Goal: Navigation & Orientation: Understand site structure

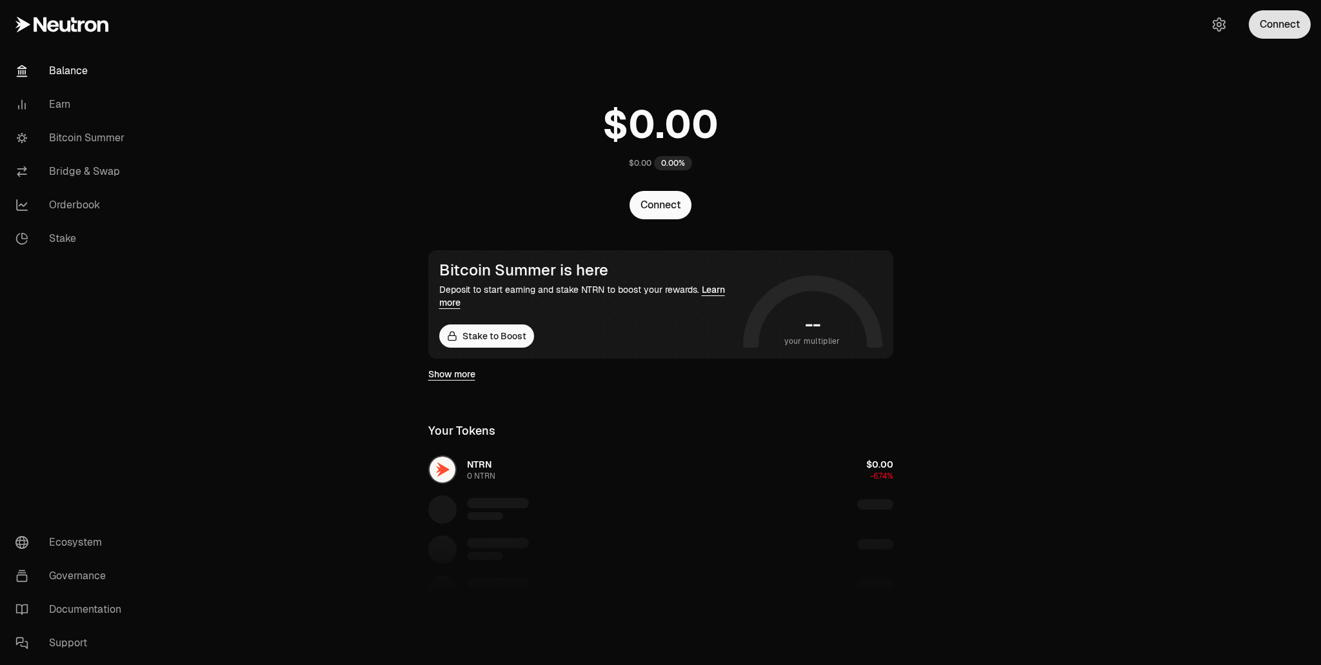
click at [1289, 25] on button "Connect" at bounding box center [1280, 24] width 62 height 28
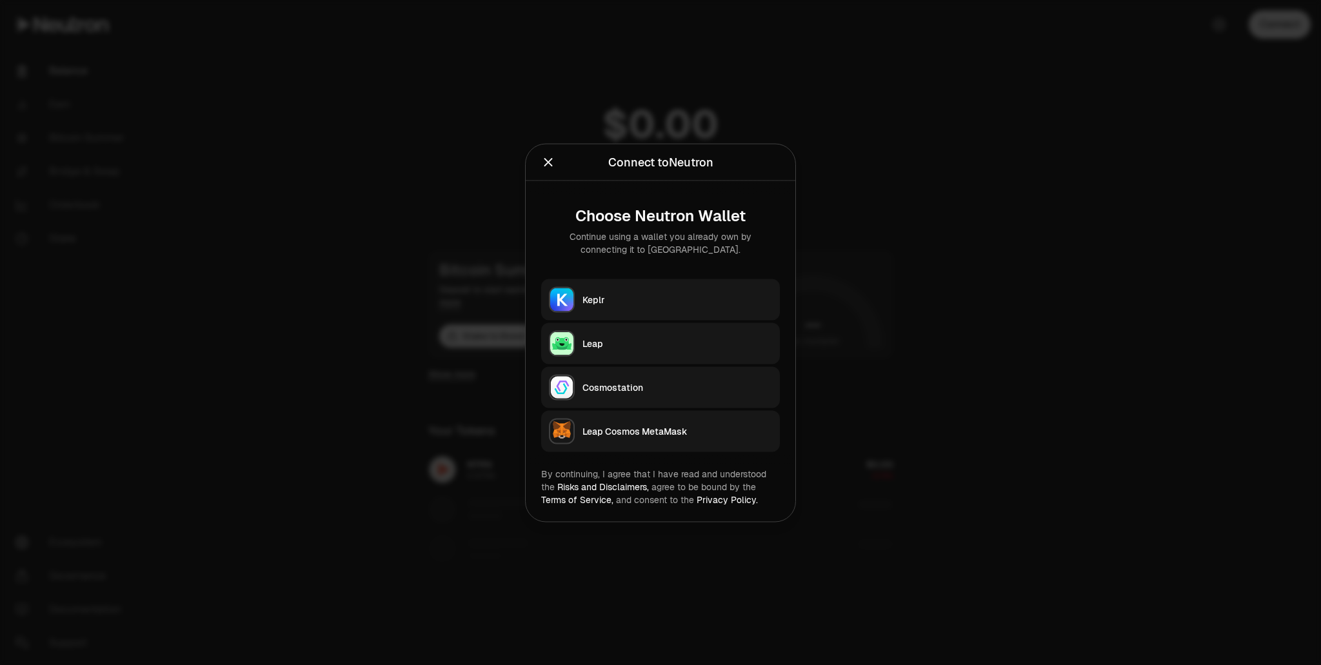
click at [600, 301] on div "Keplr" at bounding box center [677, 299] width 190 height 13
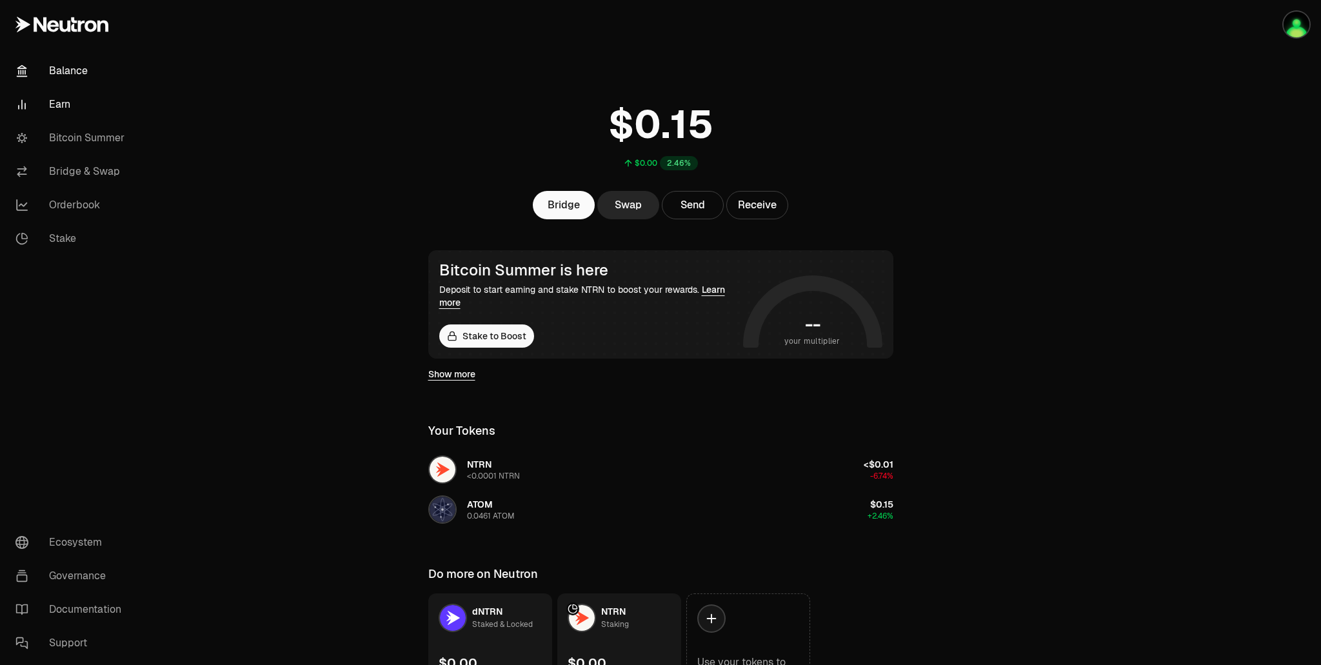
click at [65, 108] on link "Earn" at bounding box center [72, 105] width 134 height 34
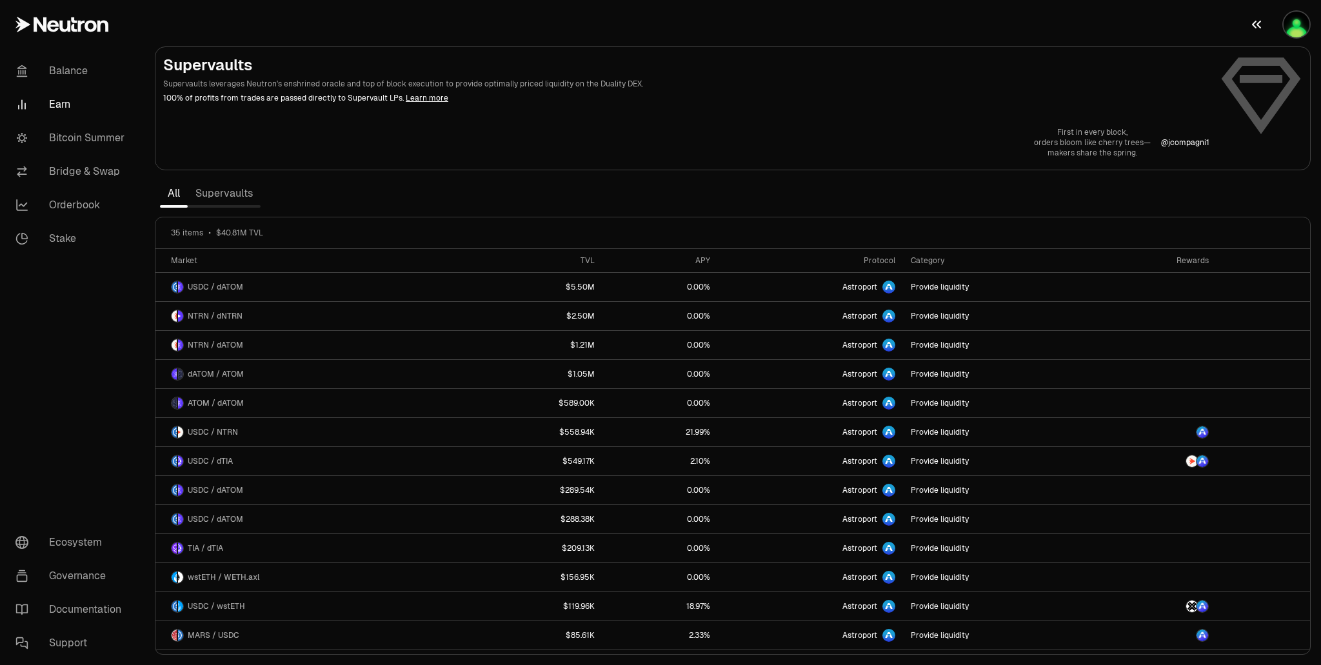
click at [1292, 33] on img "button" at bounding box center [1296, 25] width 26 height 26
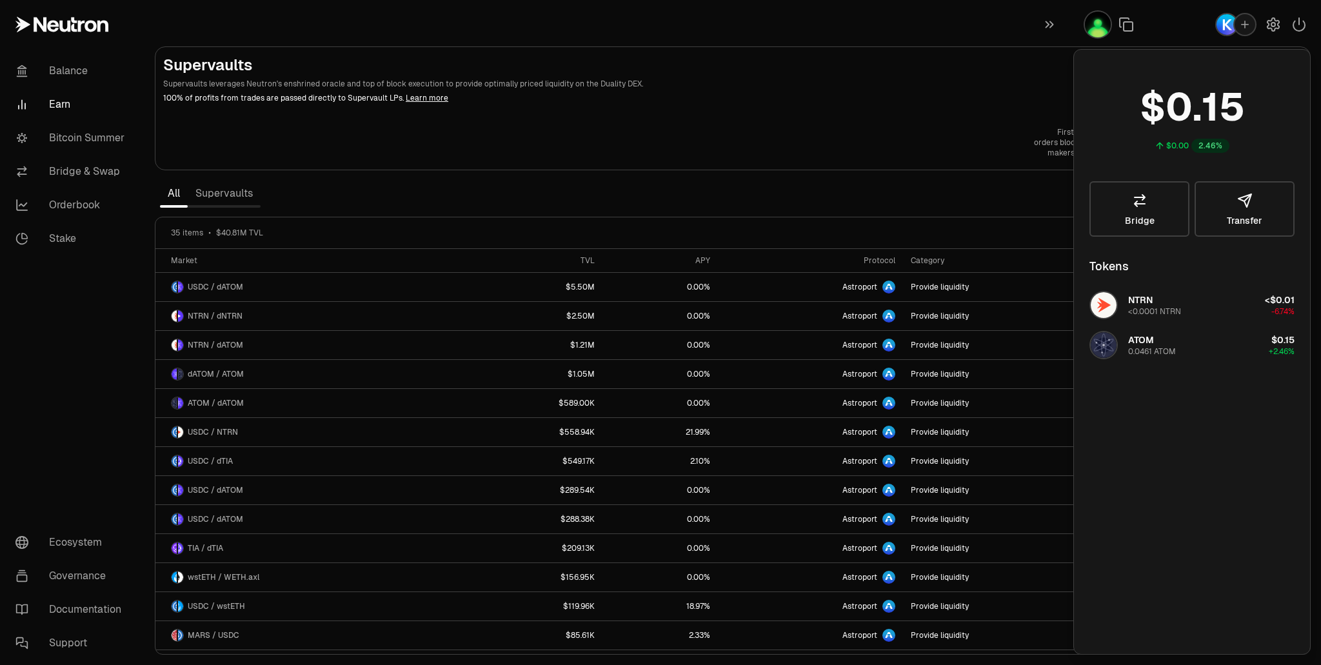
click at [1223, 26] on img "button" at bounding box center [1226, 24] width 21 height 21
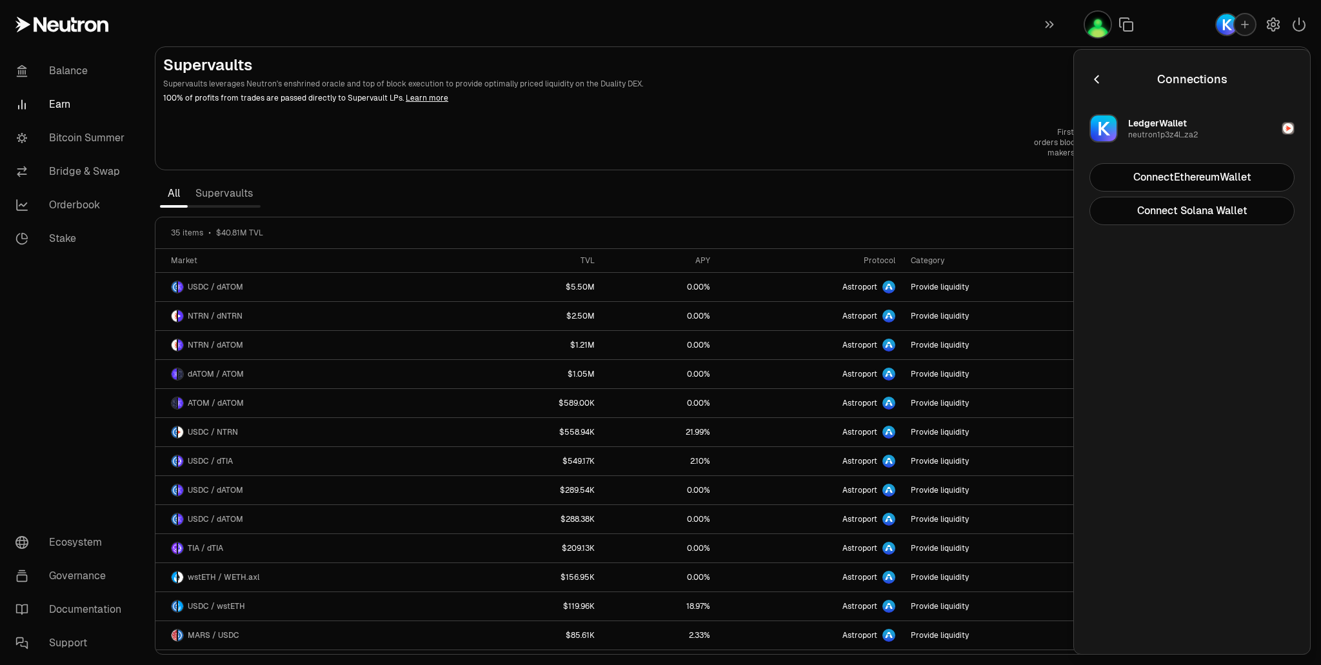
click at [1098, 78] on icon "button" at bounding box center [1096, 79] width 14 height 14
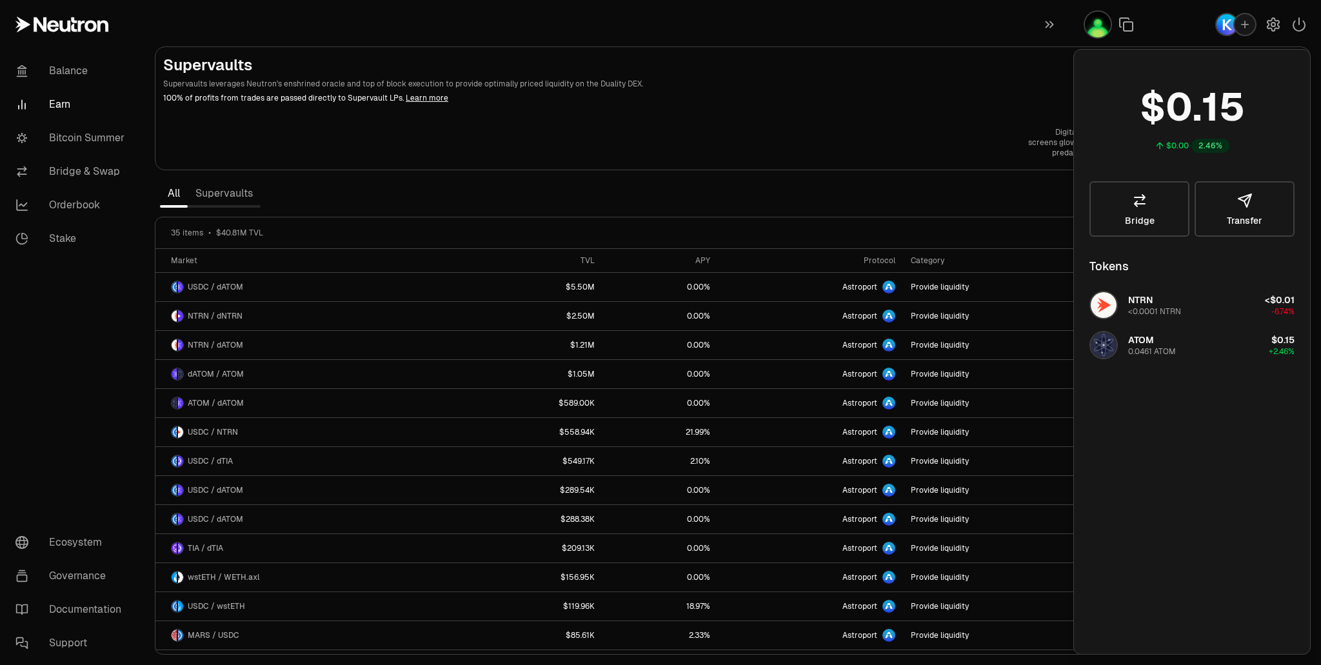
click at [995, 101] on p "100% of profits from trades are passed directly to Supervault LPs. Learn more" at bounding box center [686, 98] width 1046 height 12
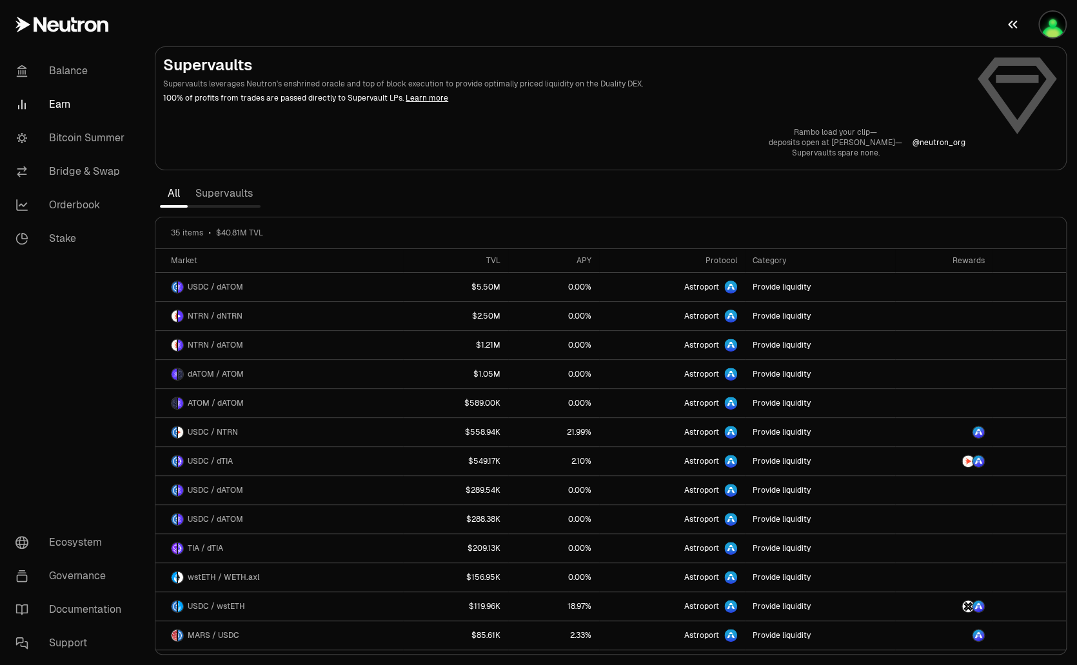
click at [1043, 26] on img "button" at bounding box center [1053, 25] width 26 height 26
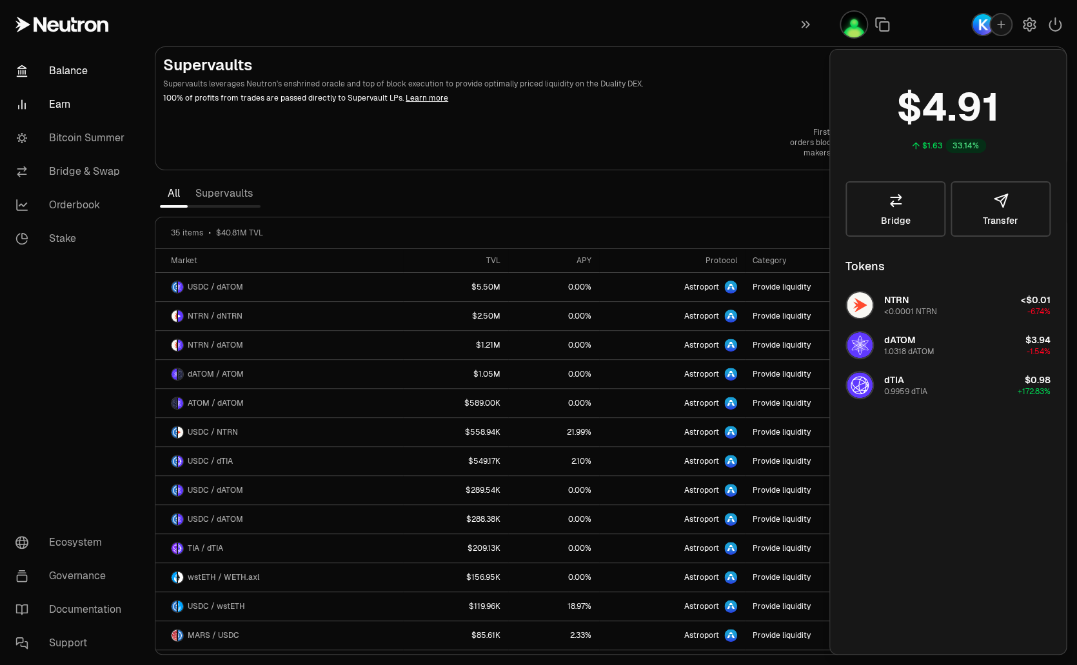
click at [64, 73] on link "Balance" at bounding box center [72, 71] width 134 height 34
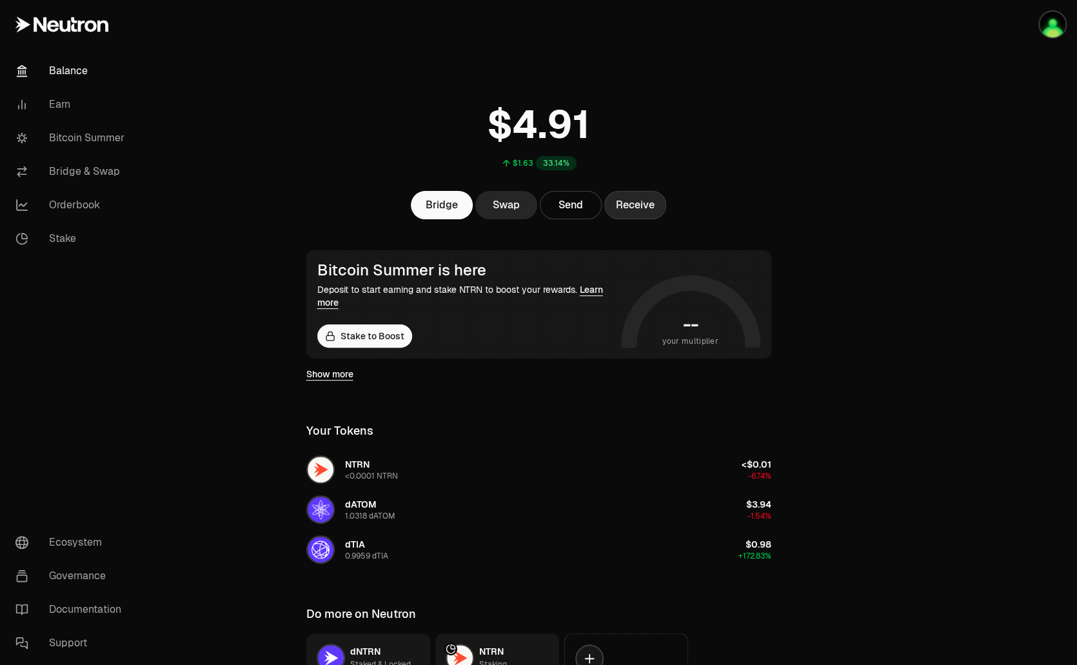
click at [639, 208] on button "Receive" at bounding box center [635, 205] width 62 height 28
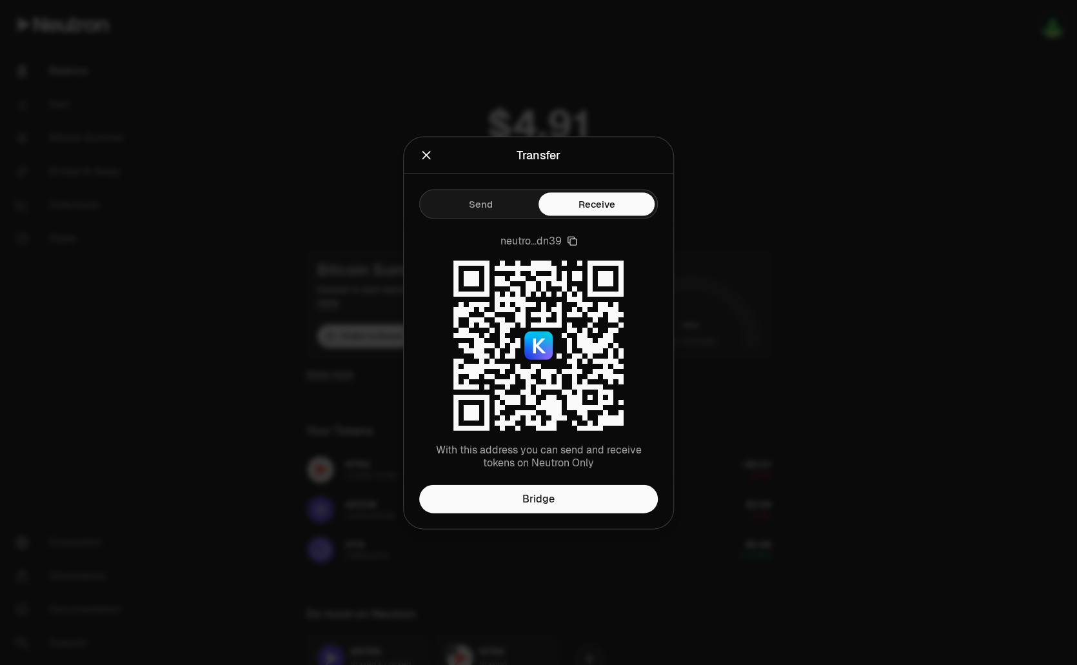
click at [427, 158] on icon "Close" at bounding box center [426, 155] width 14 height 14
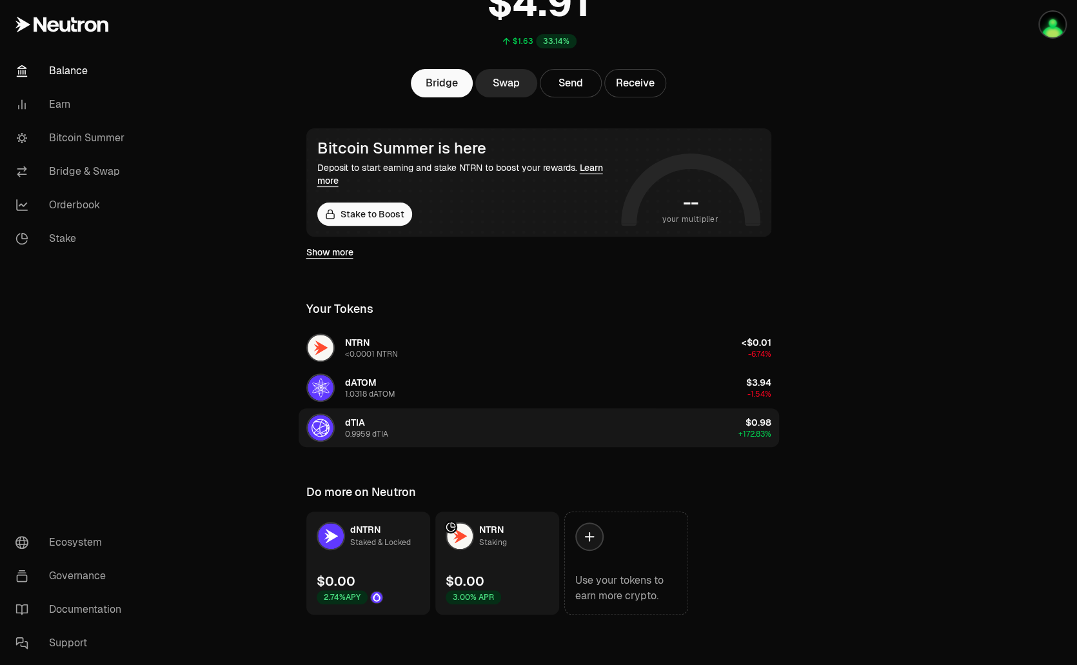
scroll to position [123, 0]
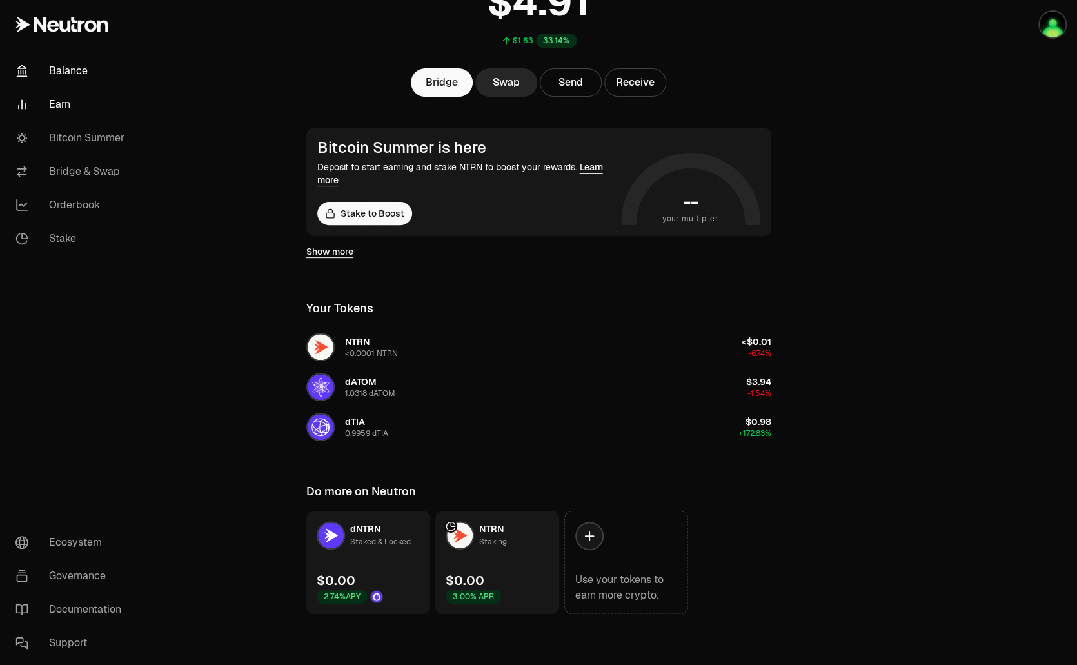
click at [93, 98] on link "Earn" at bounding box center [72, 105] width 134 height 34
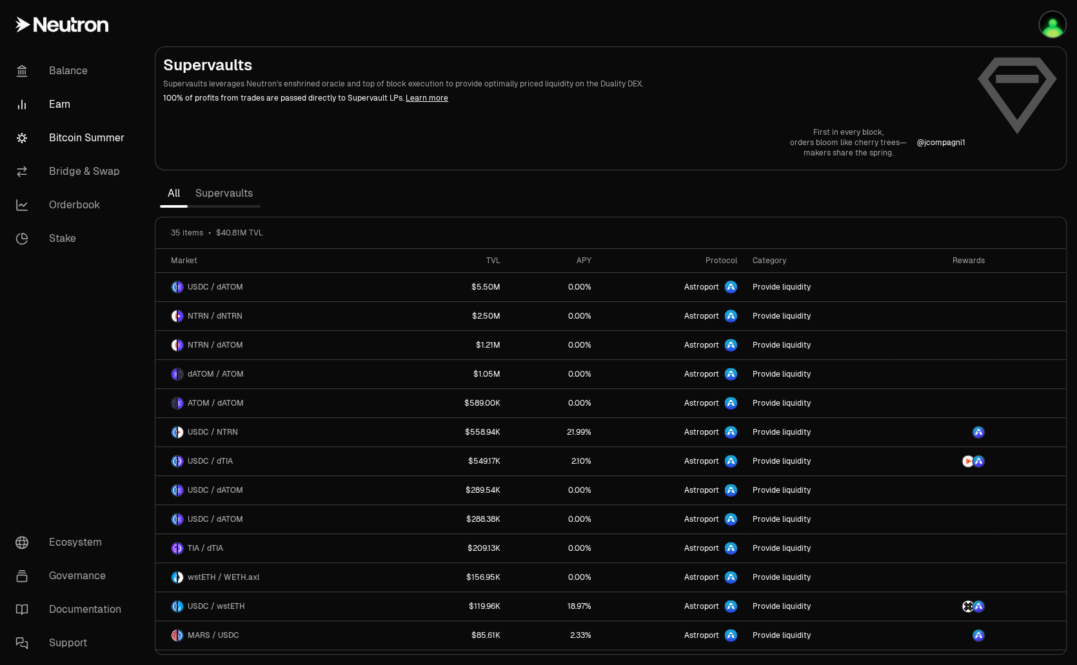
click at [88, 133] on link "Bitcoin Summer" at bounding box center [72, 138] width 134 height 34
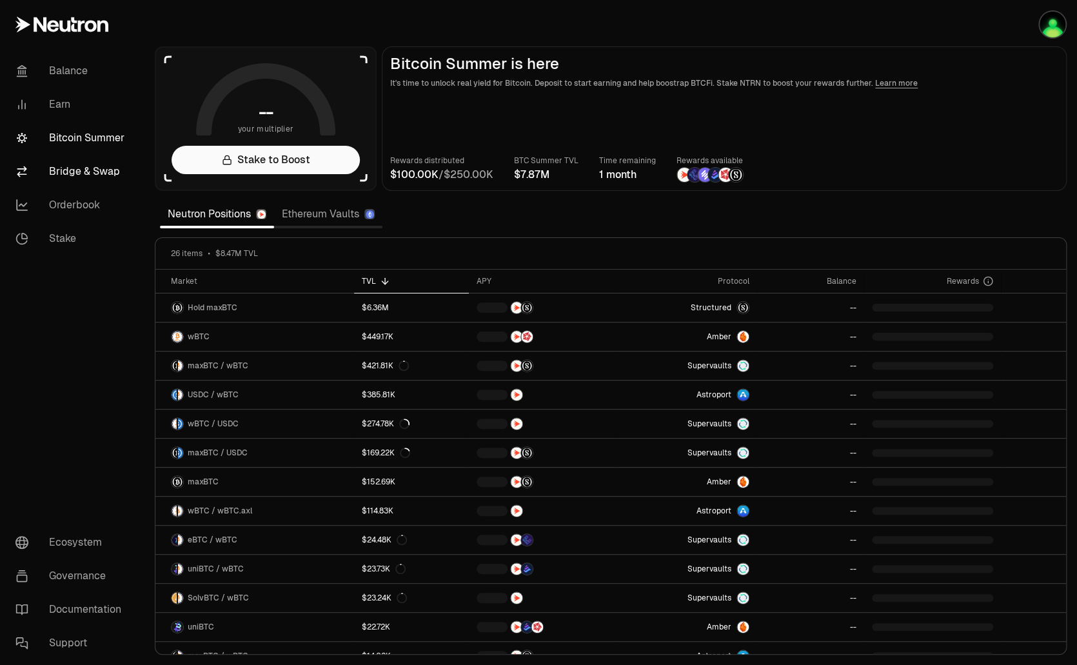
click at [97, 178] on link "Bridge & Swap" at bounding box center [72, 172] width 134 height 34
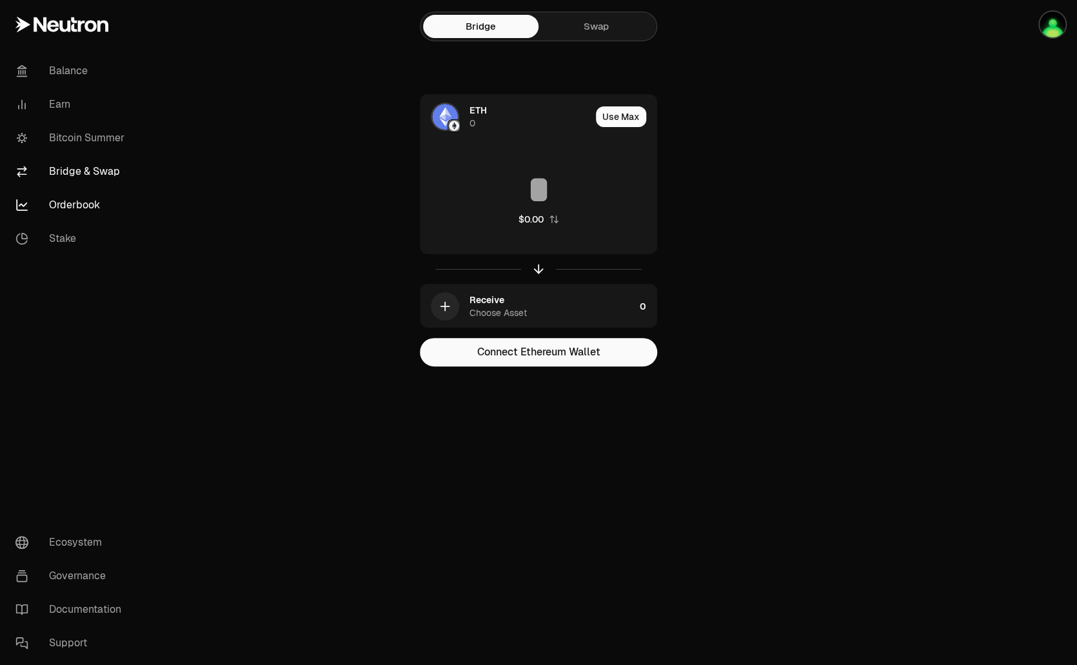
click at [88, 206] on link "Orderbook" at bounding box center [72, 205] width 134 height 34
click at [74, 233] on link "Stake" at bounding box center [72, 239] width 134 height 34
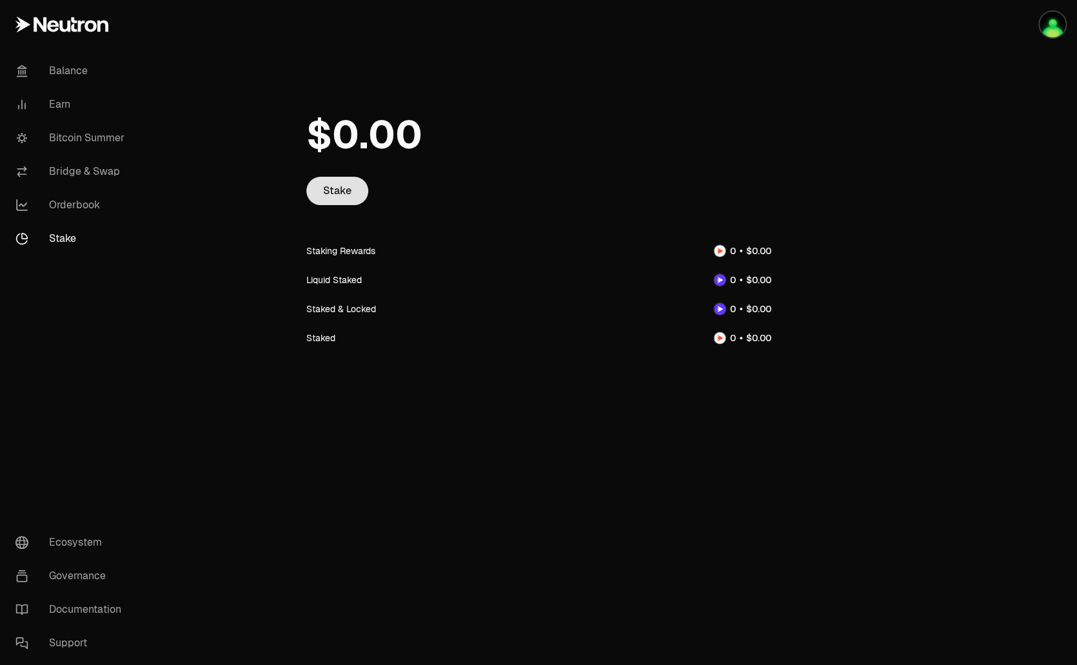
click at [327, 193] on link "Stake" at bounding box center [337, 191] width 62 height 28
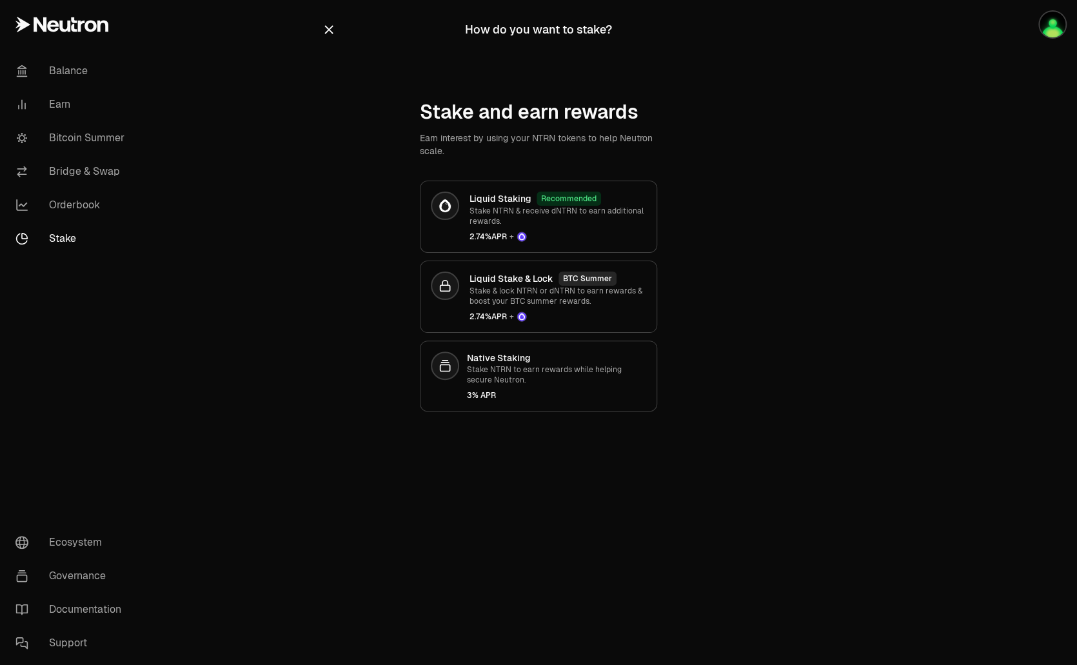
click at [57, 241] on link "Stake" at bounding box center [72, 239] width 134 height 34
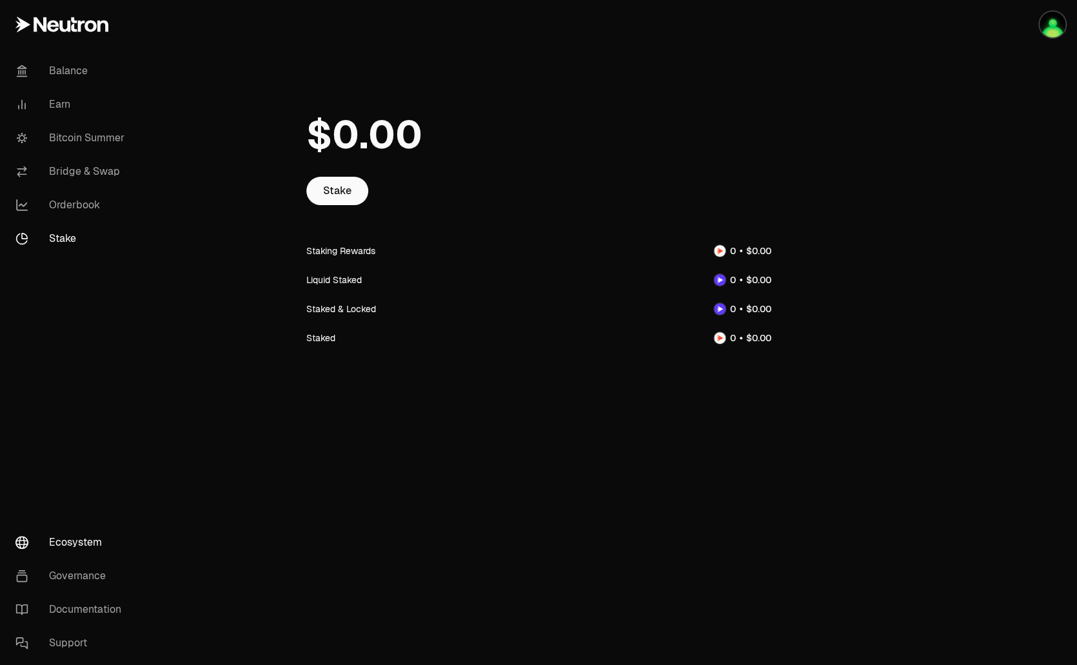
click at [85, 540] on link "Ecosystem" at bounding box center [72, 543] width 134 height 34
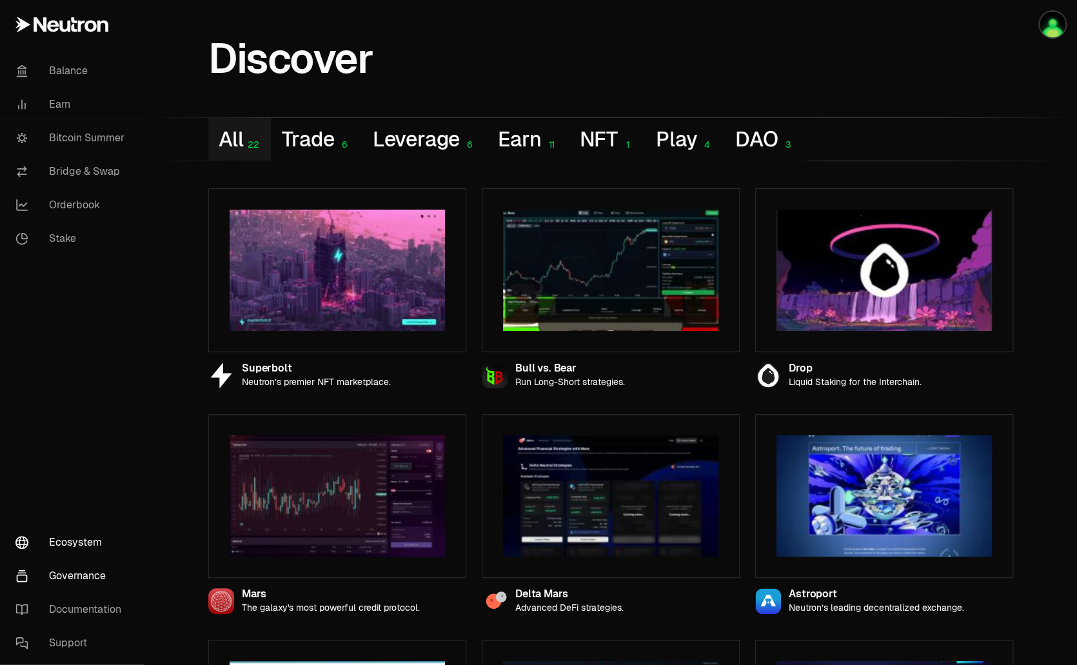
click at [92, 570] on link "Governance" at bounding box center [72, 576] width 134 height 34
click at [86, 582] on link "Governance" at bounding box center [72, 576] width 134 height 34
